Goal: Check status: Check status

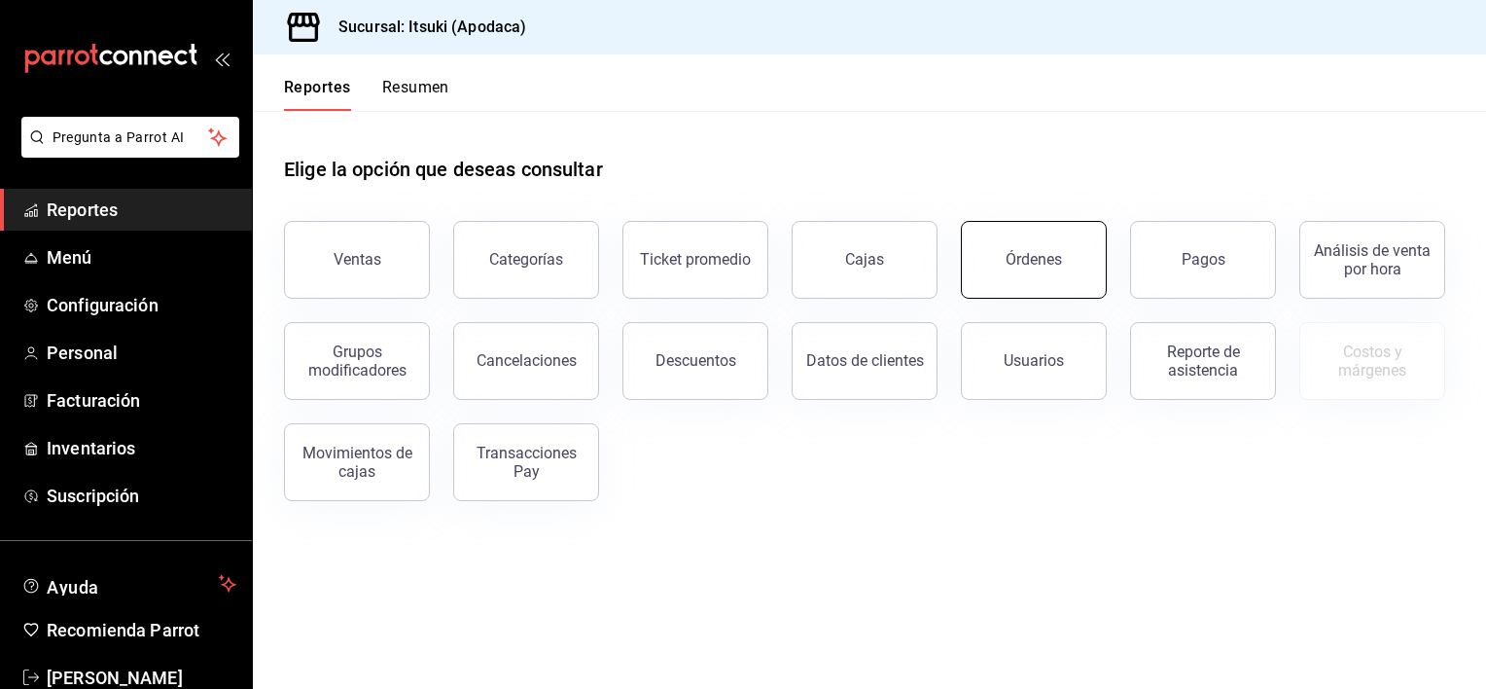
click at [1017, 281] on button "Órdenes" at bounding box center [1034, 260] width 146 height 78
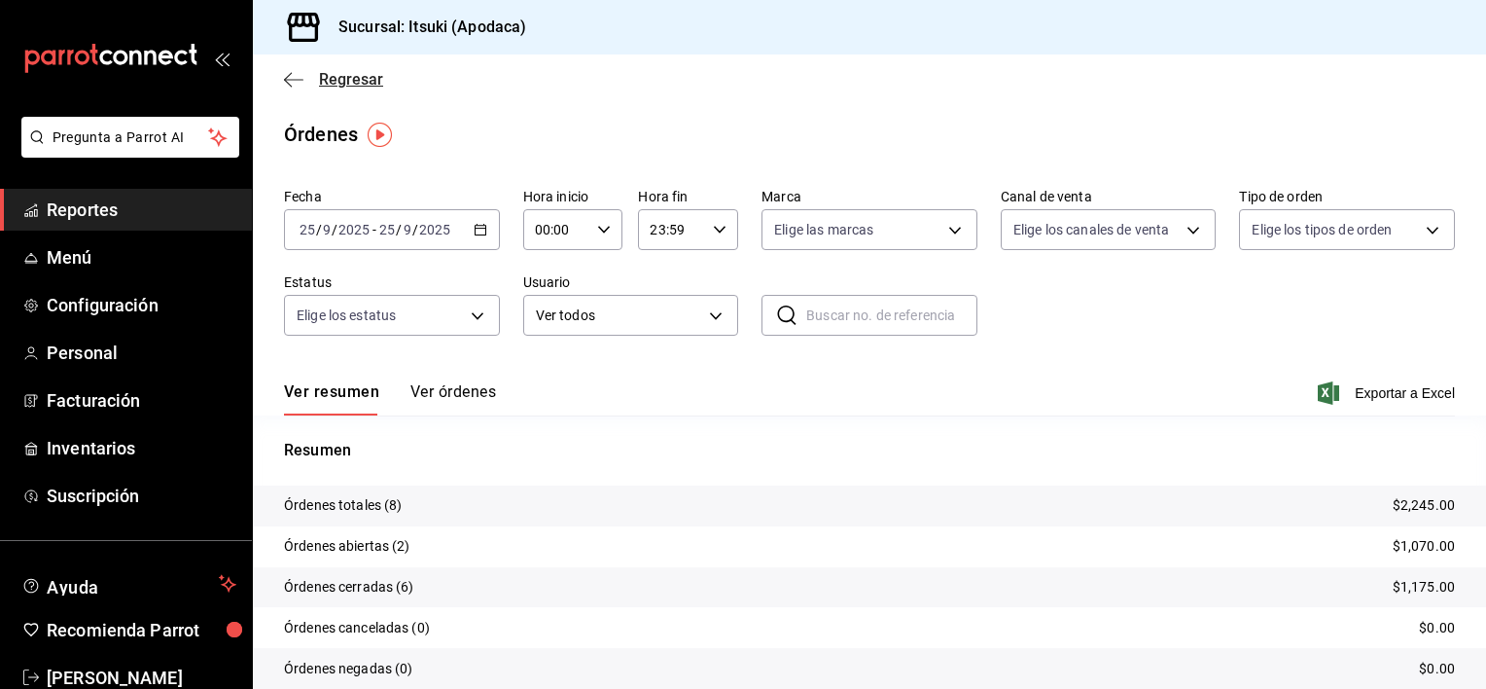
click at [331, 78] on span "Regresar" at bounding box center [351, 79] width 64 height 18
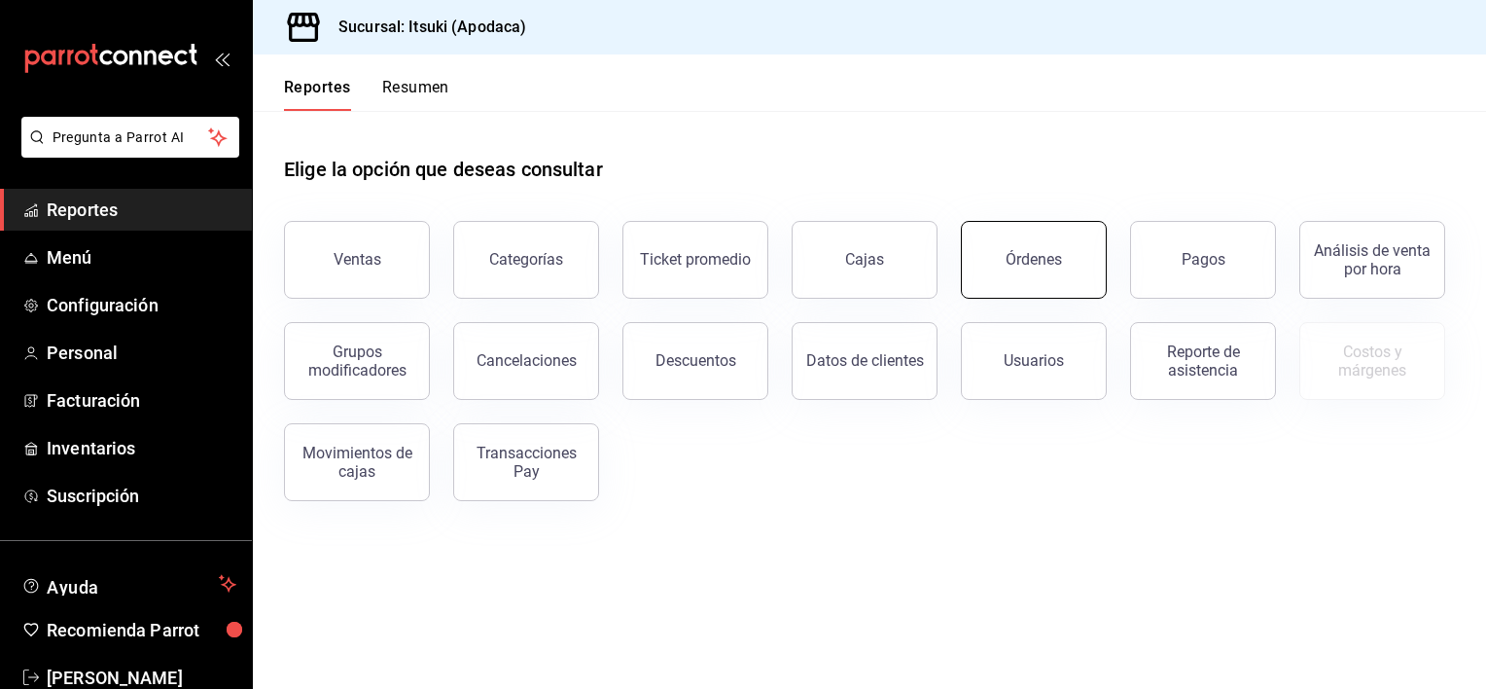
click at [1004, 250] on button "Órdenes" at bounding box center [1034, 260] width 146 height 78
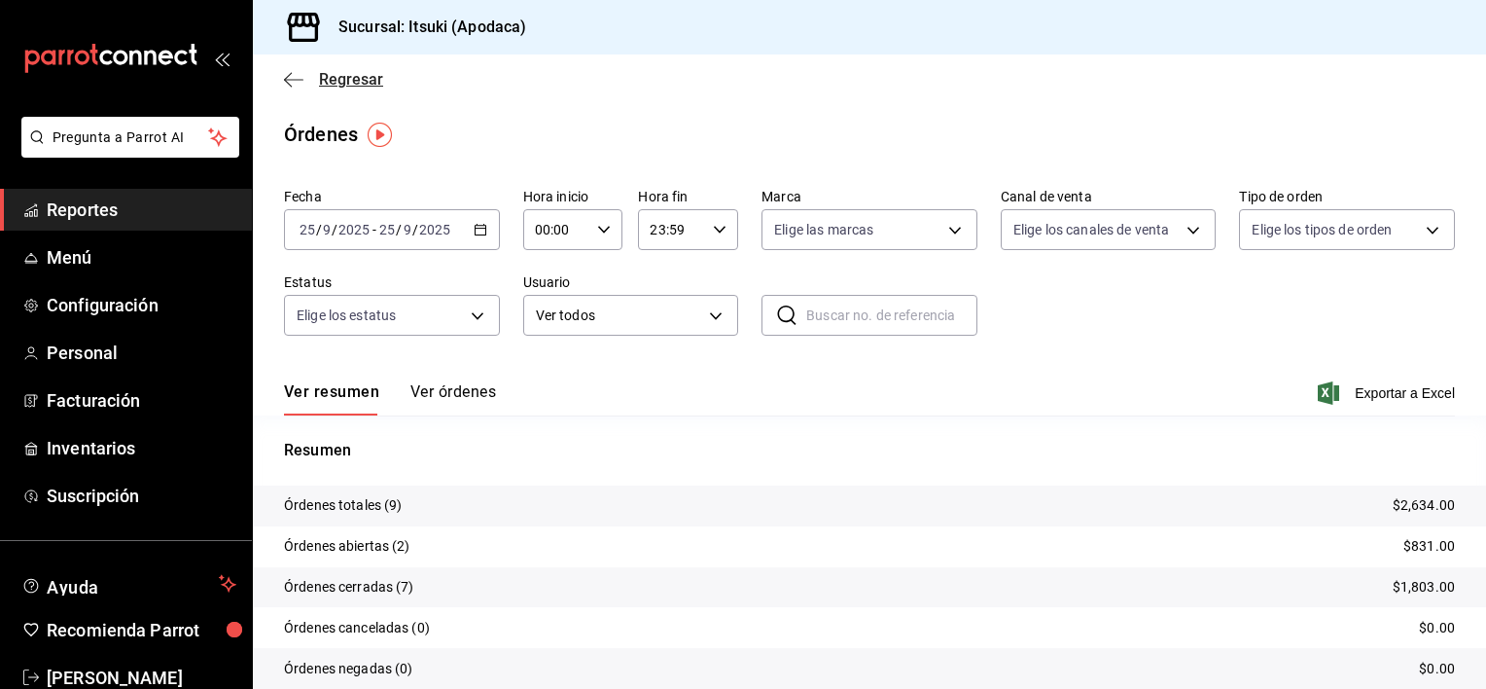
click at [377, 86] on span "Regresar" at bounding box center [351, 79] width 64 height 18
